Goal: Task Accomplishment & Management: Use online tool/utility

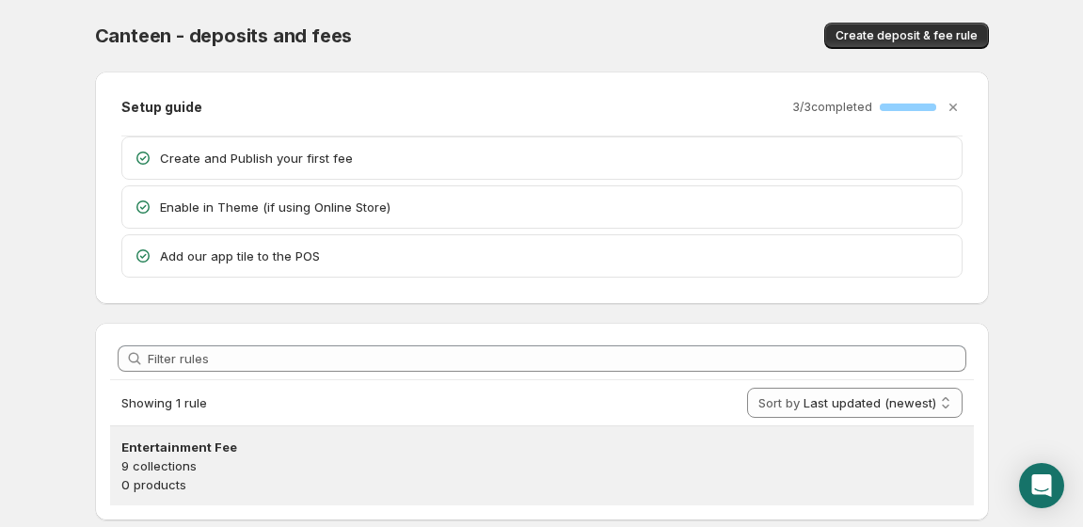
scroll to position [54, 0]
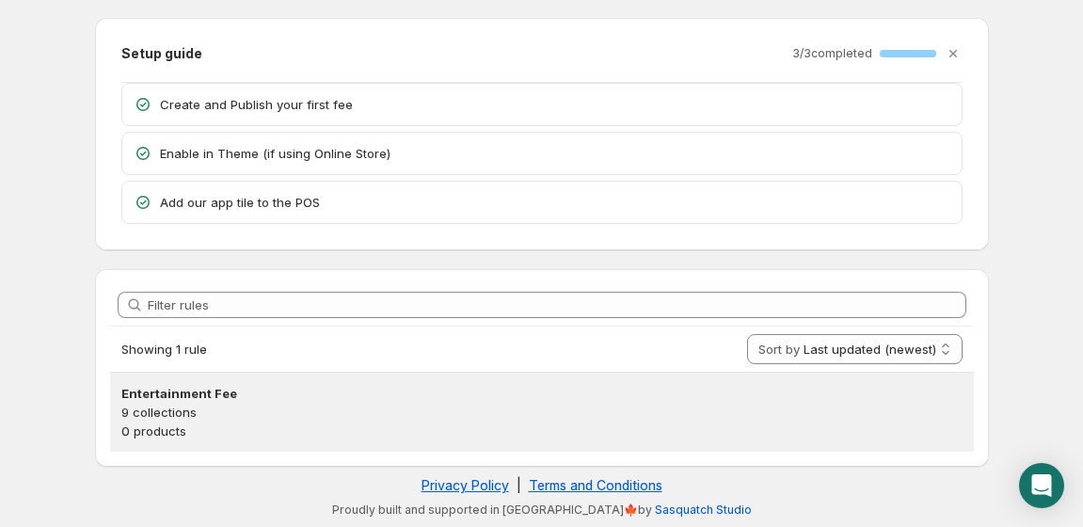
click at [342, 418] on p "9 collections" at bounding box center [541, 412] width 841 height 19
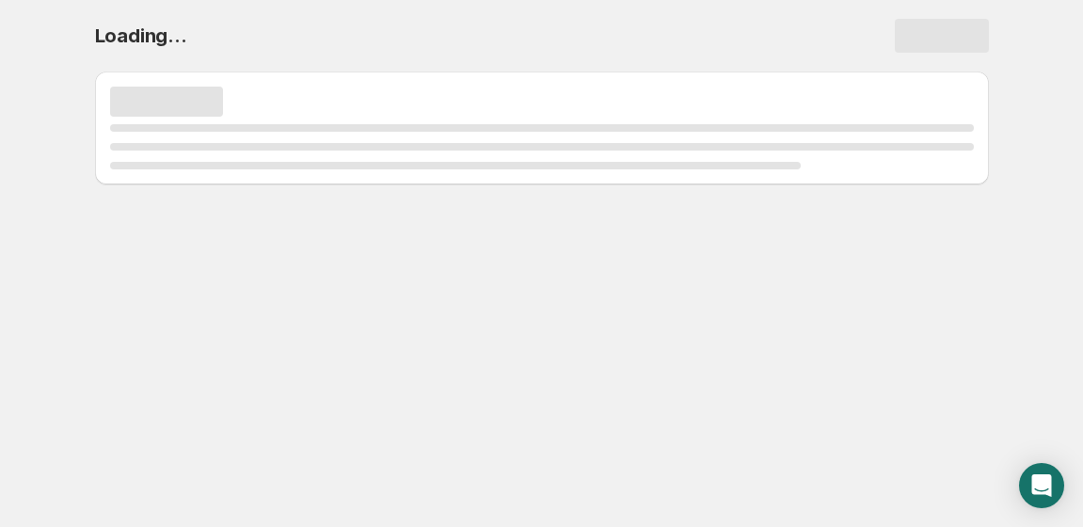
scroll to position [0, 0]
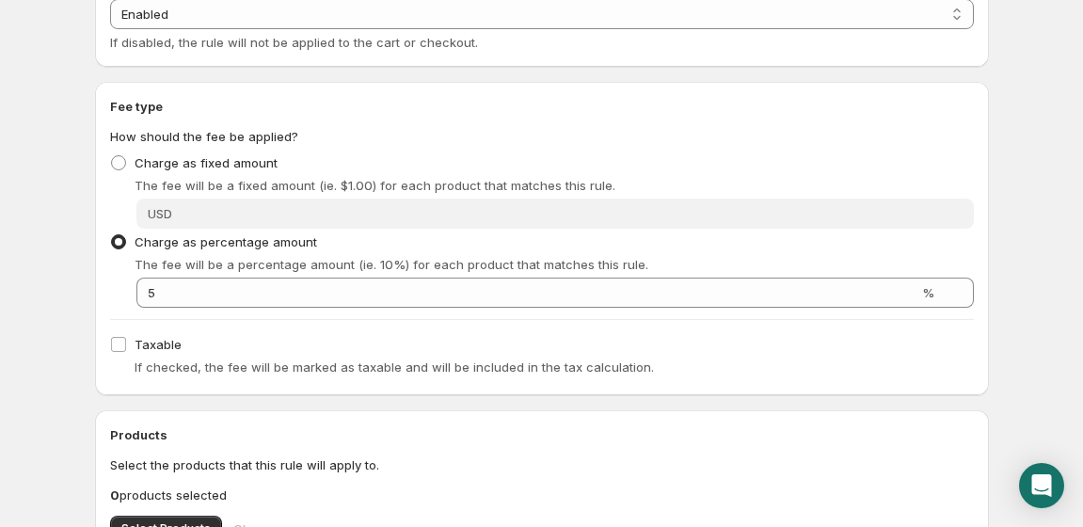
scroll to position [263, 0]
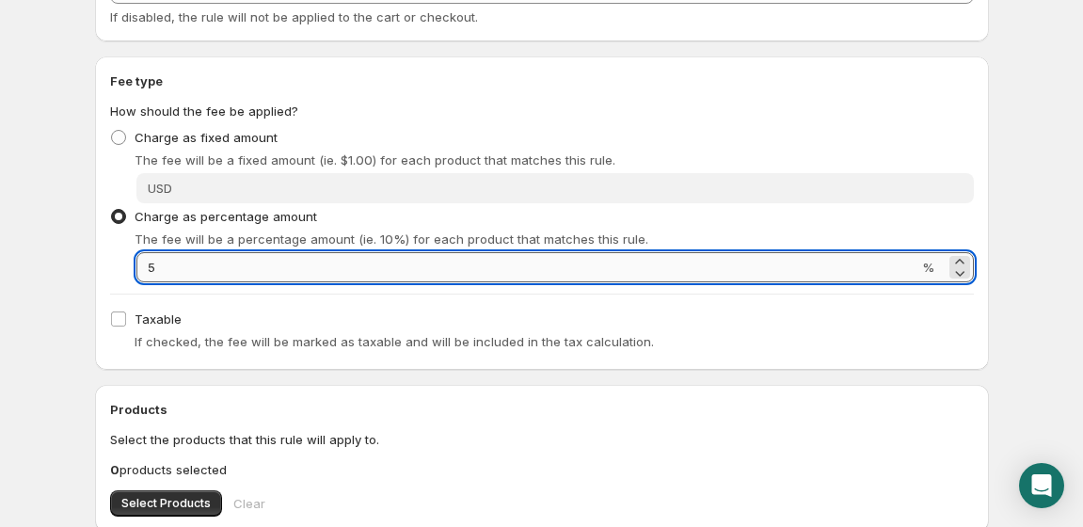
click at [230, 261] on input "5" at bounding box center [527, 267] width 782 height 30
click at [35, 232] on body "Home Help Entertainment Fee. This page is ready Entertainment Fee Preview More …" at bounding box center [541, 0] width 1083 height 527
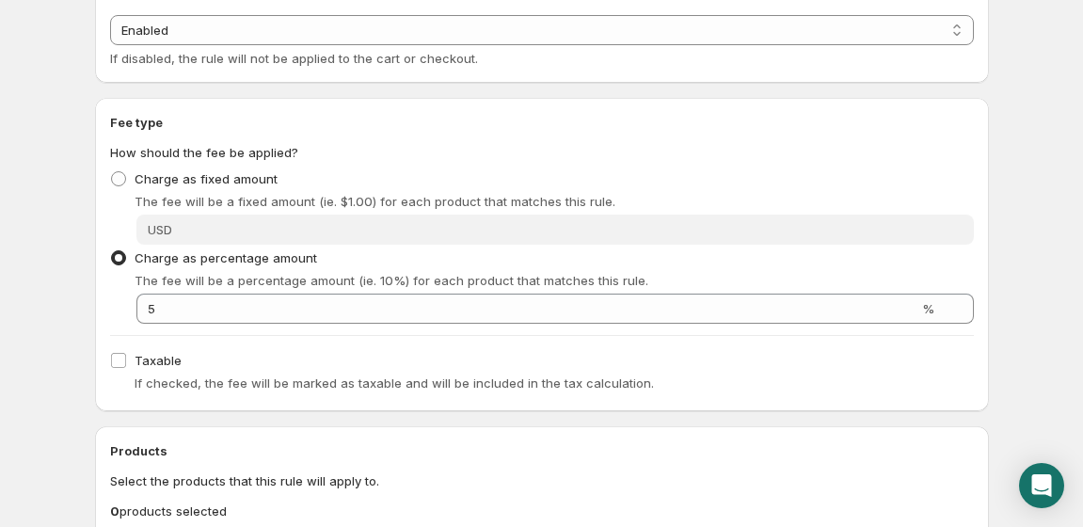
scroll to position [160, 0]
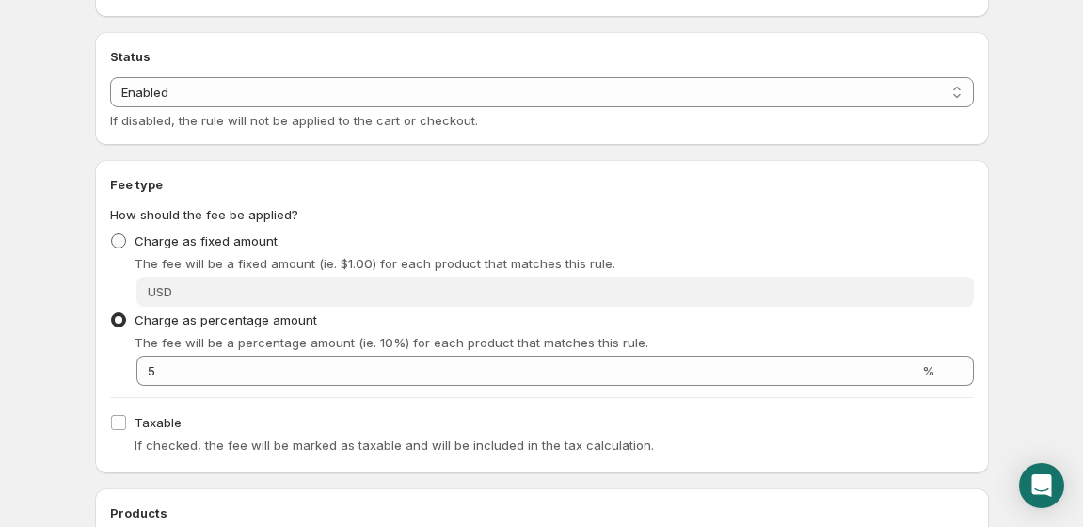
click at [118, 241] on span at bounding box center [118, 240] width 15 height 15
click at [112, 234] on input "Charge as fixed amount" at bounding box center [111, 233] width 1 height 1
radio input "true"
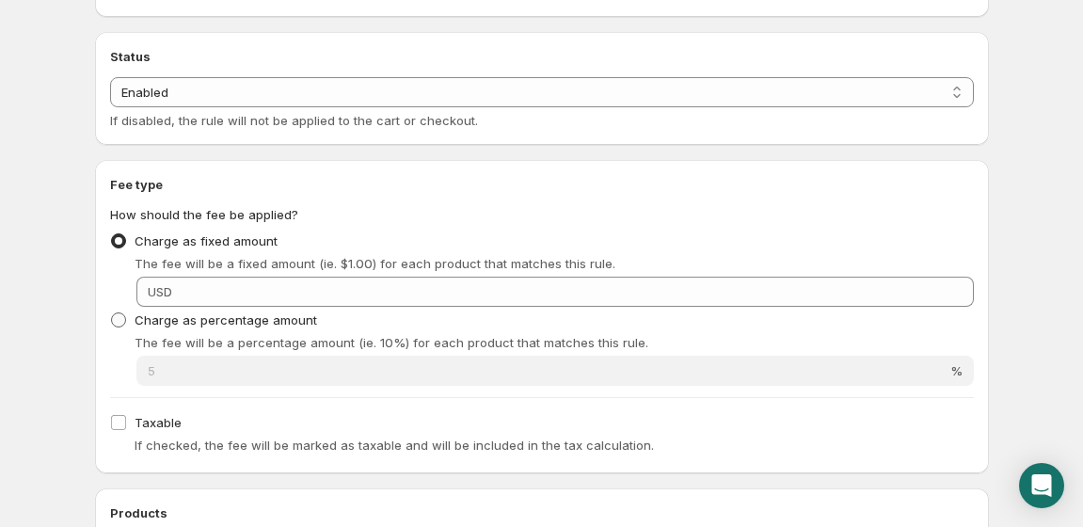
click at [117, 314] on span at bounding box center [118, 319] width 15 height 15
click at [112, 313] on input "Charge as percentage amount" at bounding box center [111, 312] width 1 height 1
radio input "true"
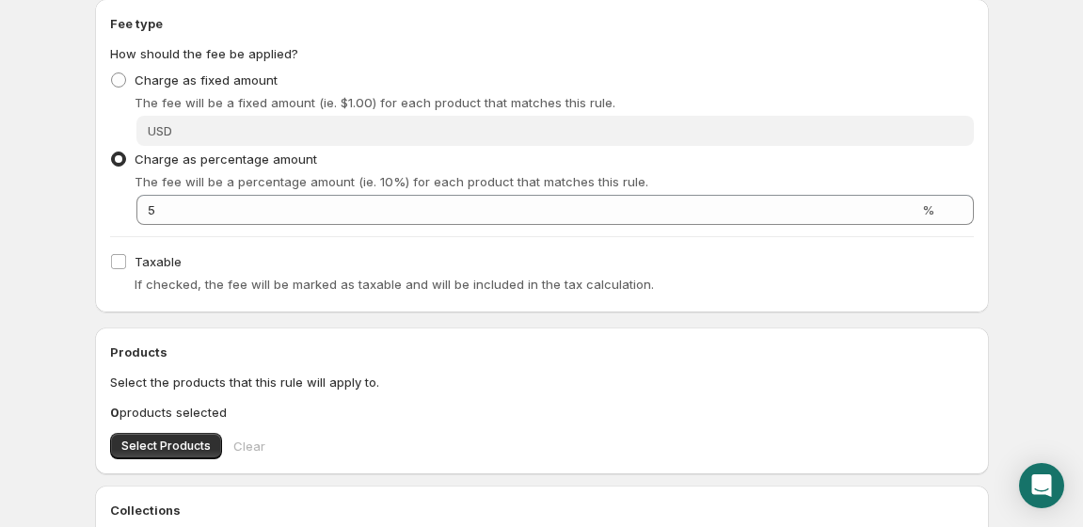
scroll to position [384, 0]
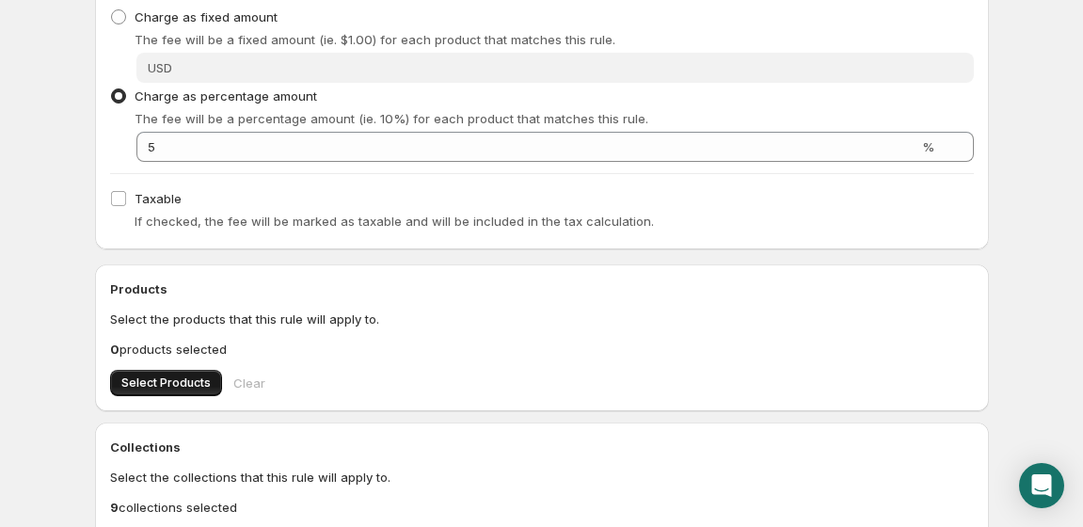
click at [142, 375] on button "Select Products" at bounding box center [166, 383] width 112 height 26
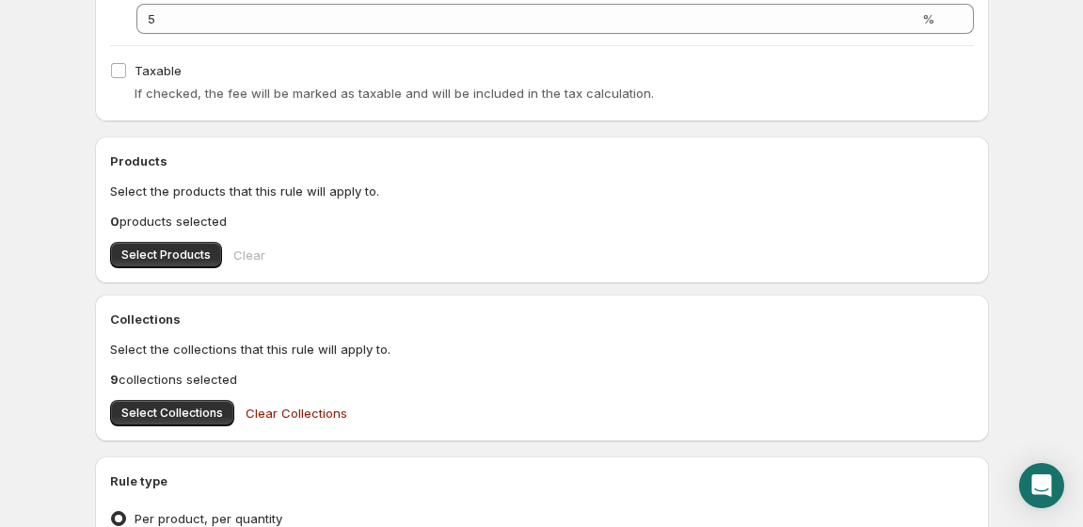
scroll to position [562, 0]
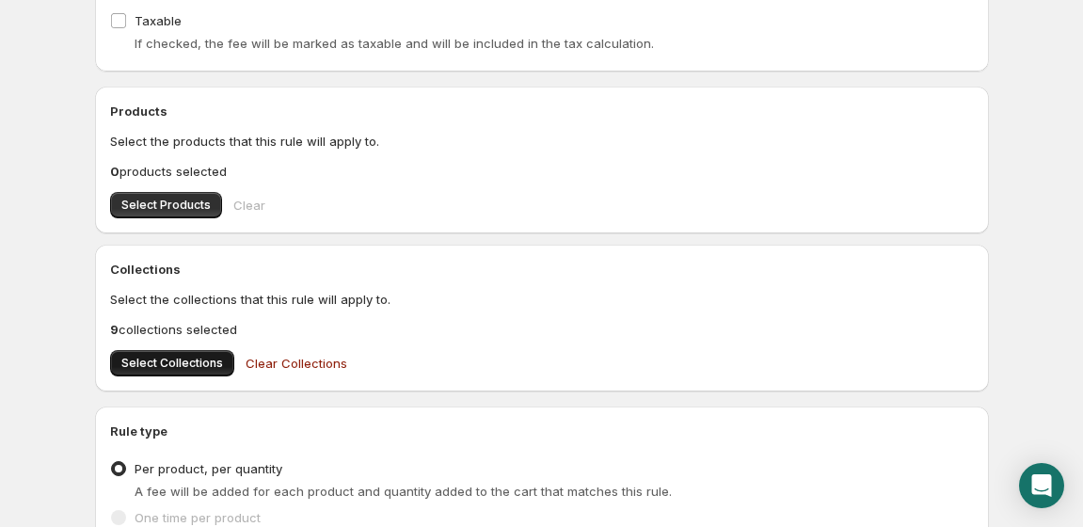
click at [160, 362] on span "Select Collections" at bounding box center [172, 363] width 102 height 15
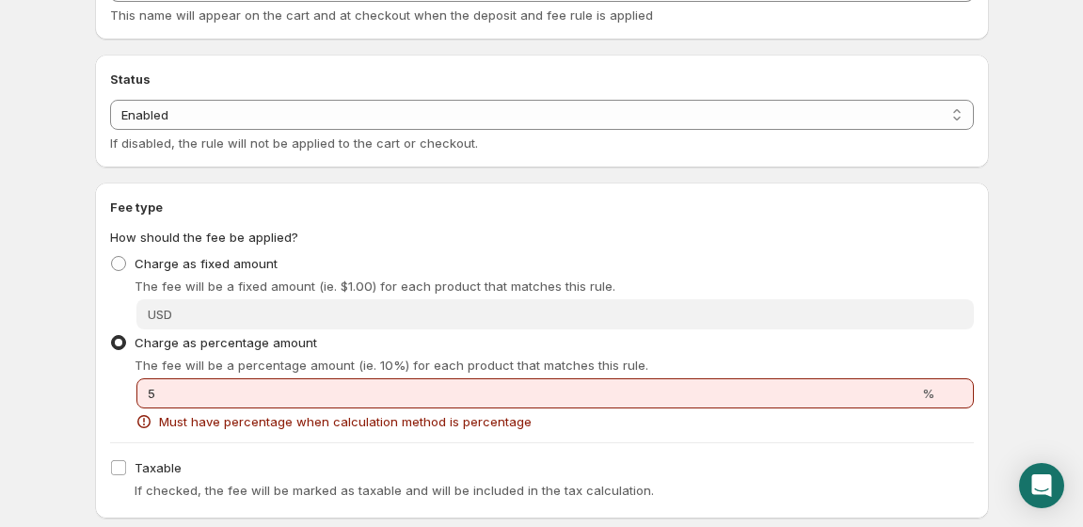
scroll to position [157, 0]
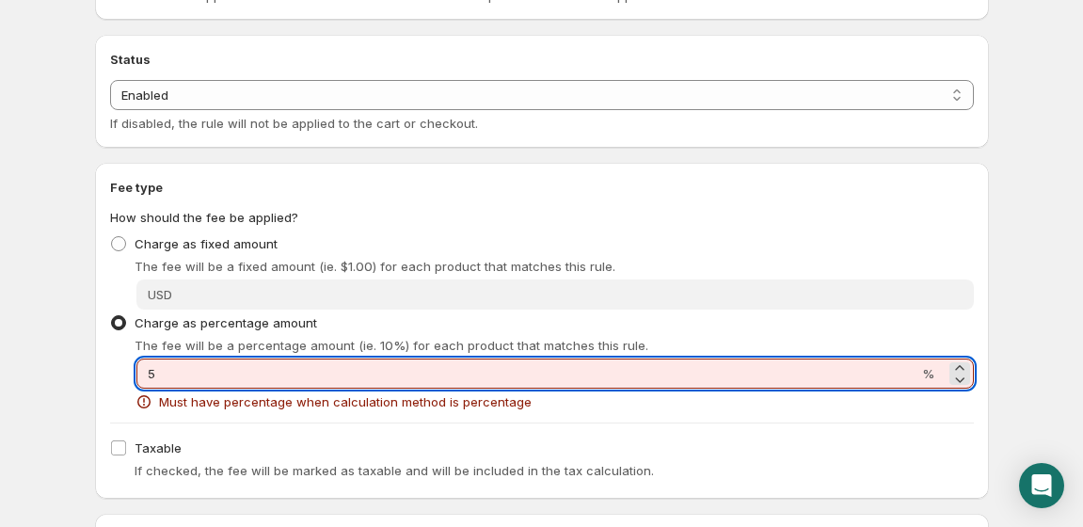
click at [525, 374] on input "5" at bounding box center [527, 373] width 782 height 30
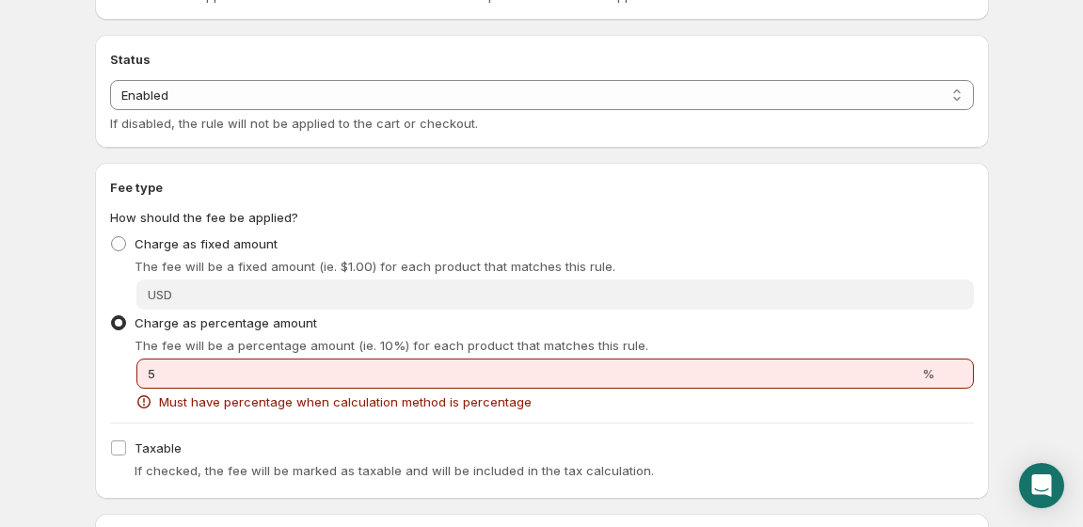
click at [38, 370] on html "Home Help Entertainment Fee. This page is ready Entertainment Fee Preview More …" at bounding box center [541, 106] width 1083 height 527
click at [971, 383] on div "5 %" at bounding box center [554, 373] width 837 height 30
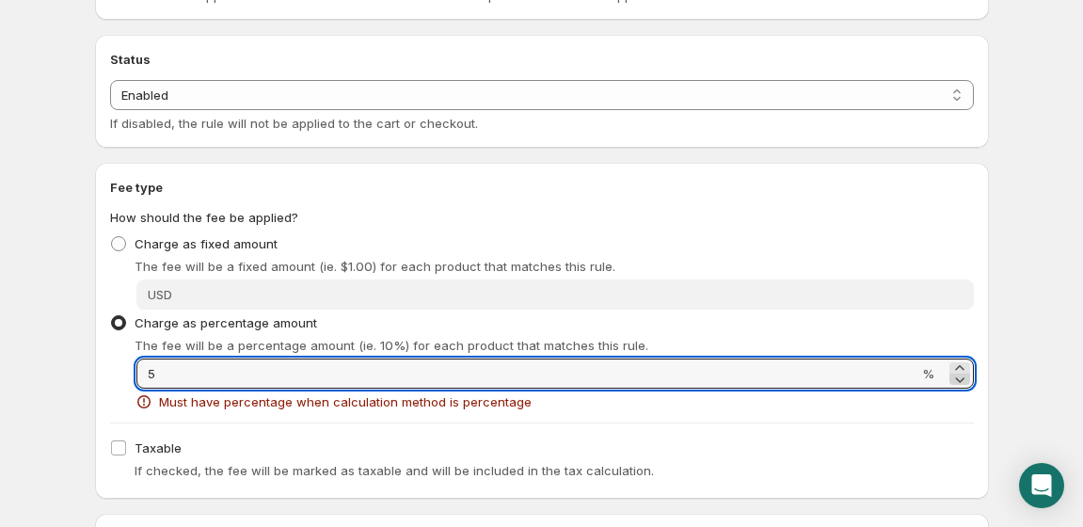
click at [961, 379] on icon at bounding box center [959, 380] width 9 height 6
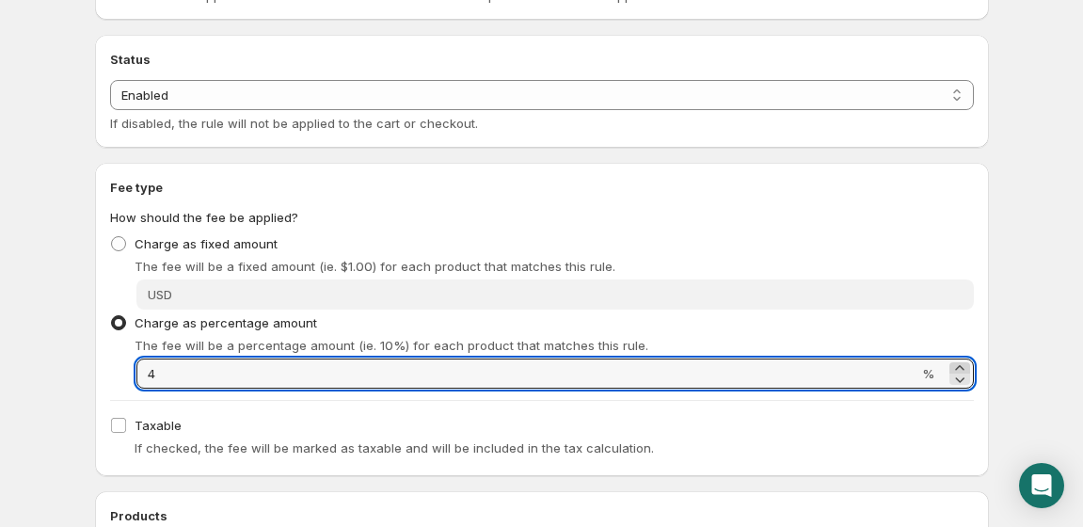
click at [959, 364] on icon at bounding box center [959, 367] width 19 height 19
type input "5"
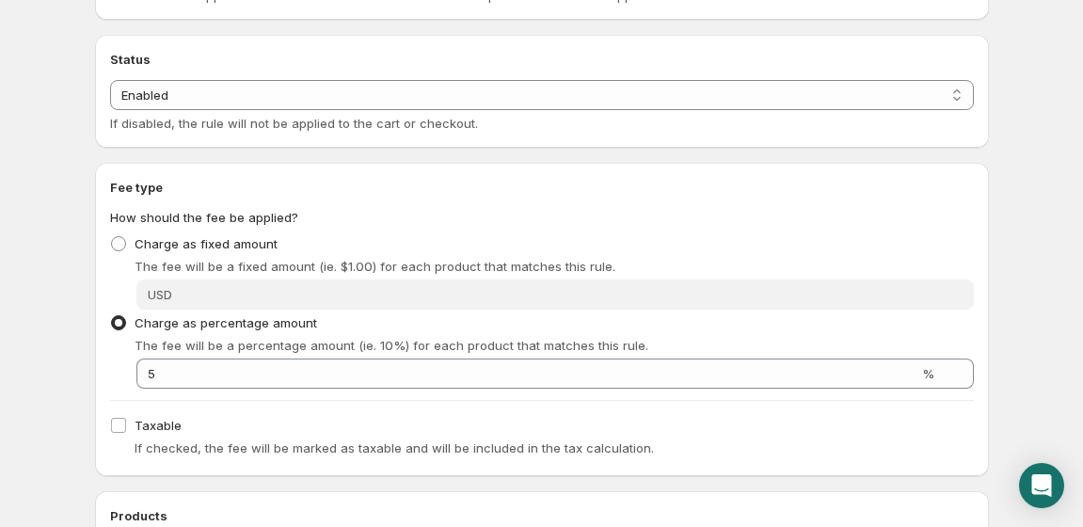
click at [1016, 357] on body "Home Help Entertainment Fee. This page is ready Entertainment Fee Preview More …" at bounding box center [541, 106] width 1083 height 527
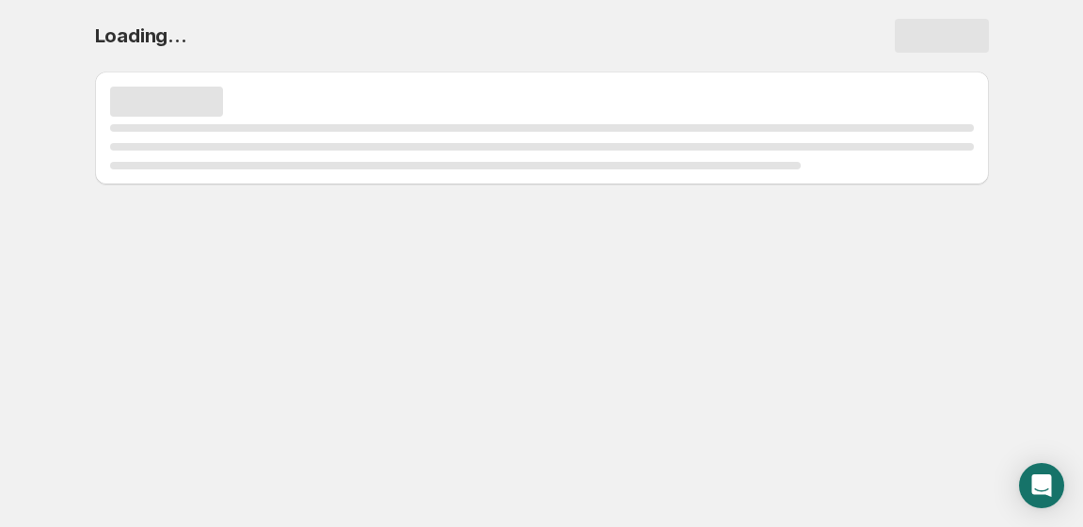
scroll to position [0, 0]
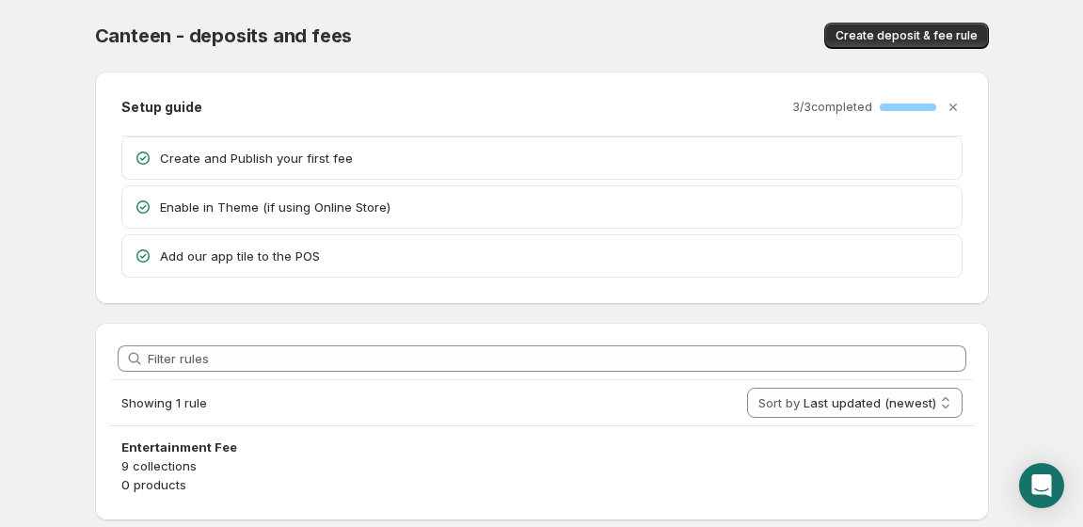
click at [739, 23] on div "Create deposit & fee rule" at bounding box center [791, 36] width 393 height 26
